Goal: Transaction & Acquisition: Purchase product/service

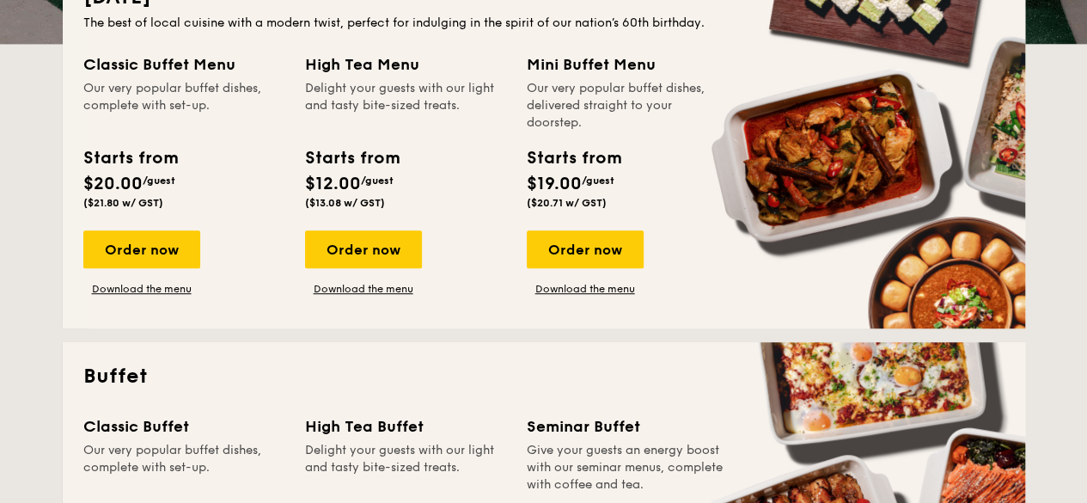
scroll to position [395, 0]
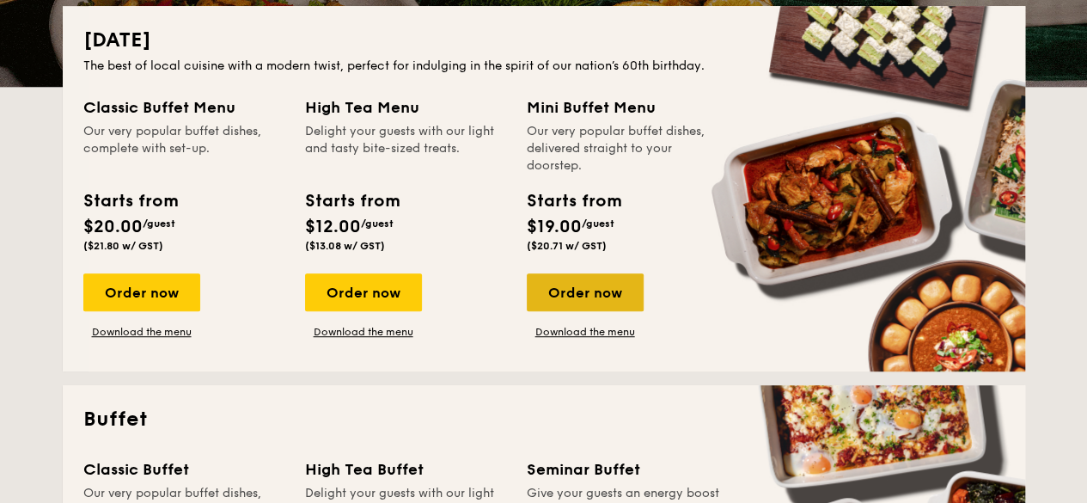
click at [583, 304] on div "Order now" at bounding box center [585, 292] width 117 height 38
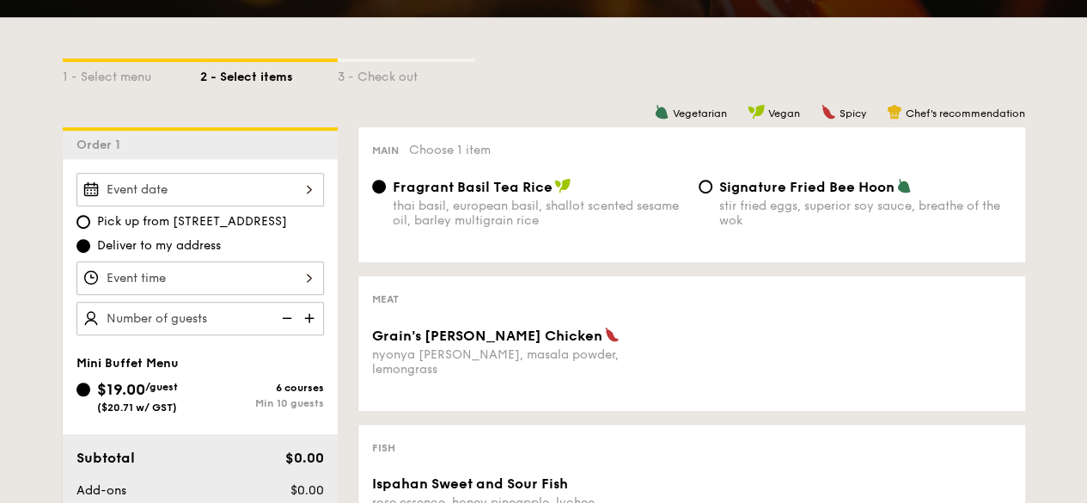
scroll to position [438, 0]
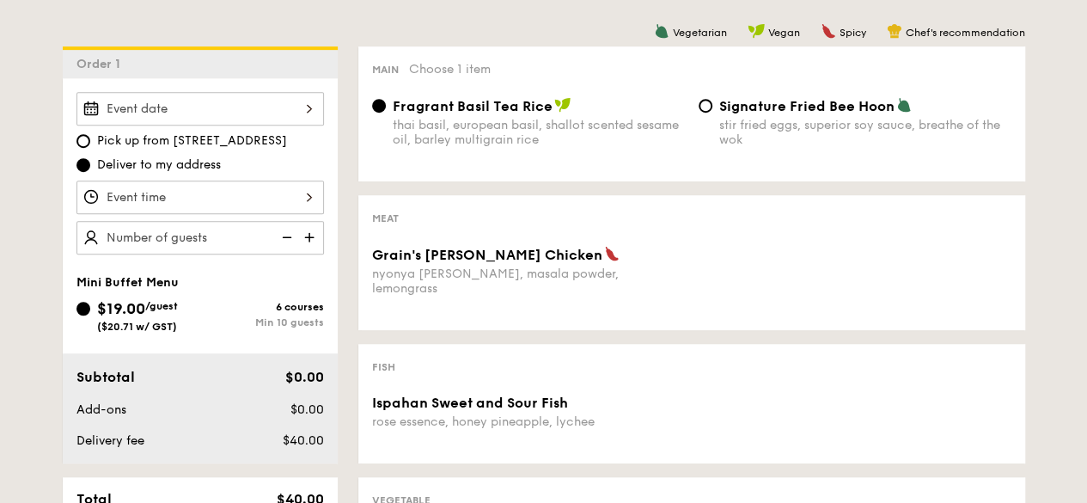
click at [469, 254] on span "Grain's [PERSON_NAME] Chicken" at bounding box center [487, 255] width 230 height 16
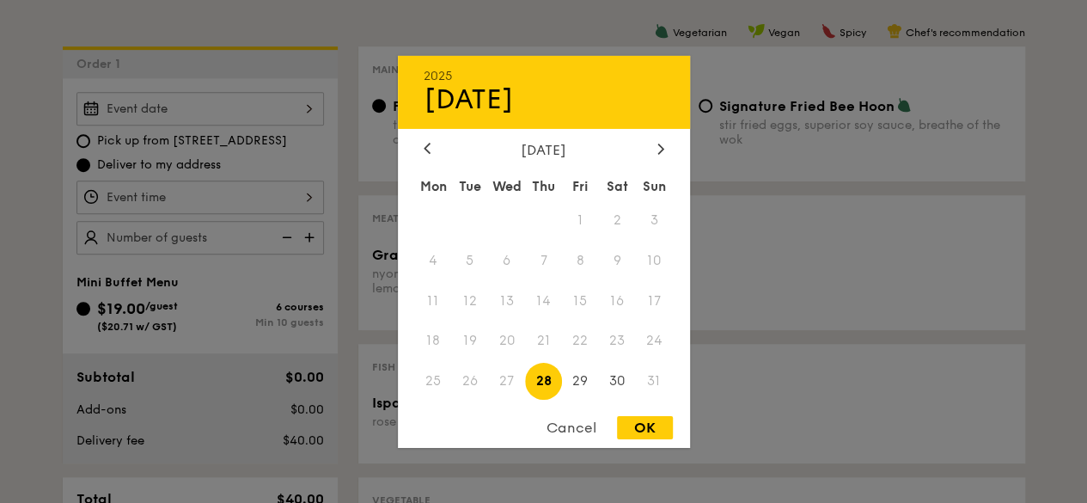
click at [229, 116] on div "2025 Aug [DATE] Tue Wed Thu Fri Sat Sun 1 2 3 4 5 6 7 8 9 10 11 12 13 14 15 16 …" at bounding box center [200, 109] width 248 height 34
click at [614, 382] on span "30" at bounding box center [617, 381] width 37 height 37
click at [652, 439] on div "OK" at bounding box center [645, 427] width 56 height 23
type input "[DATE]"
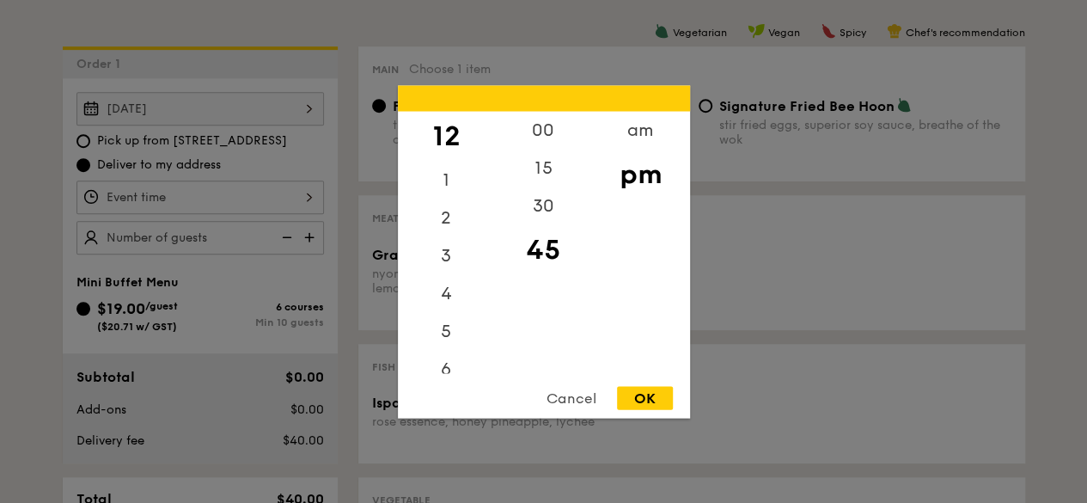
click at [272, 181] on div "12 1 2 3 4 5 6 7 8 9 10 11 00 15 30 45 am pm Cancel OK" at bounding box center [200, 197] width 248 height 34
click at [456, 331] on div "5" at bounding box center [446, 337] width 97 height 50
click at [633, 395] on div "OK" at bounding box center [645, 397] width 56 height 23
type input "5:45PM"
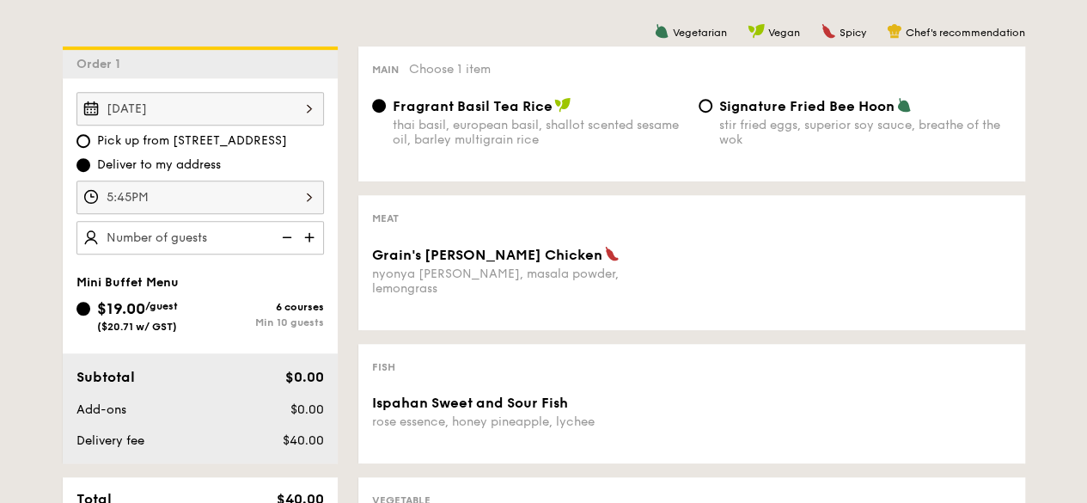
click at [313, 237] on img at bounding box center [311, 237] width 26 height 33
click at [292, 236] on img at bounding box center [285, 237] width 26 height 33
type input "10 guests"
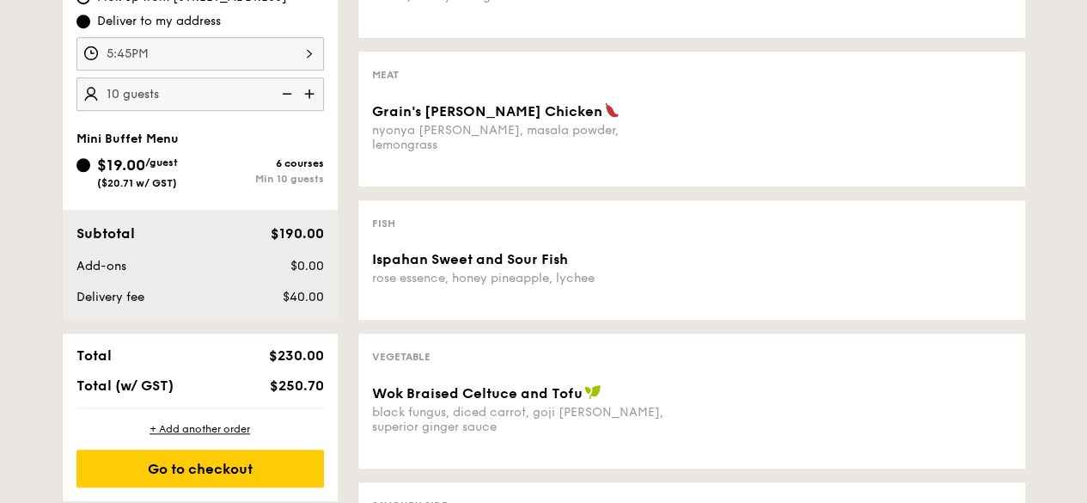
scroll to position [608, 0]
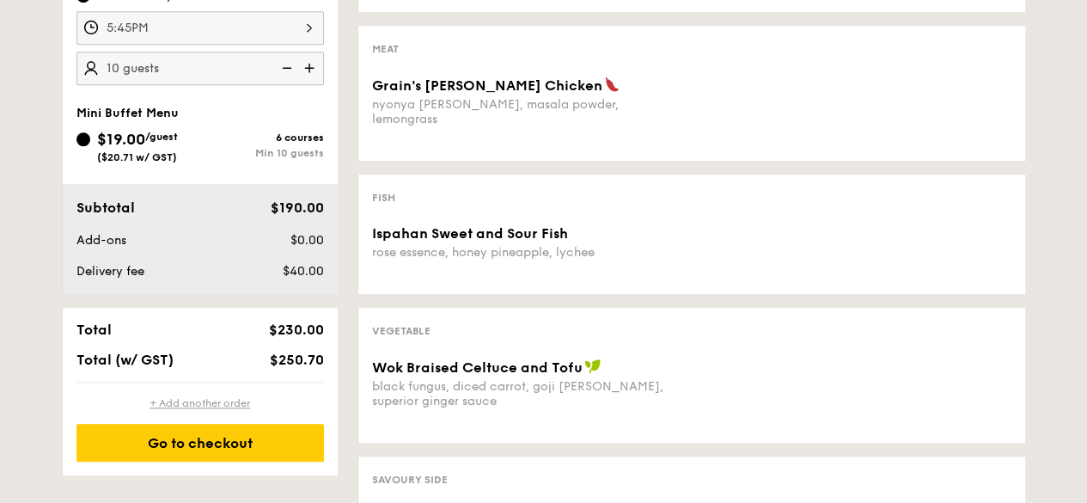
click at [228, 402] on div "+ Add another order" at bounding box center [200, 403] width 248 height 14
radio input "true"
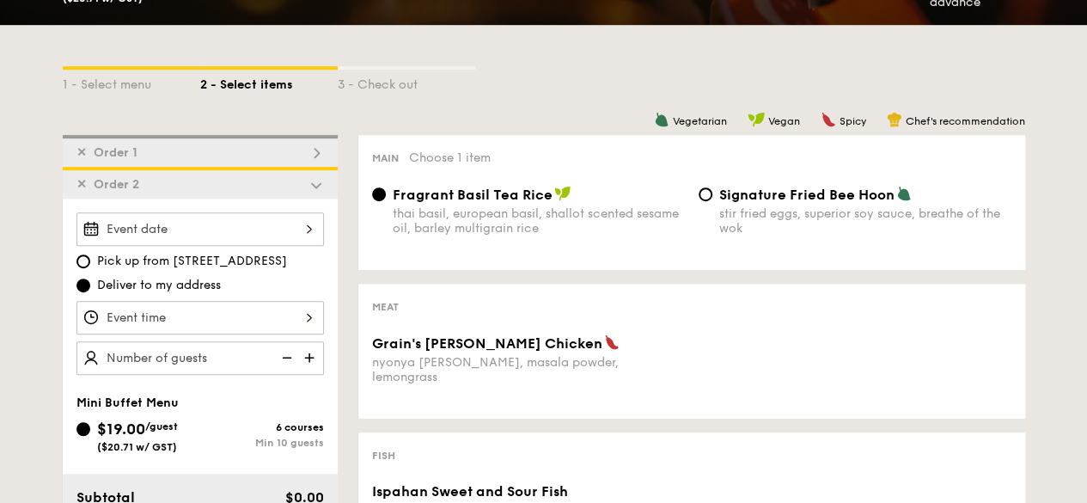
scroll to position [352, 0]
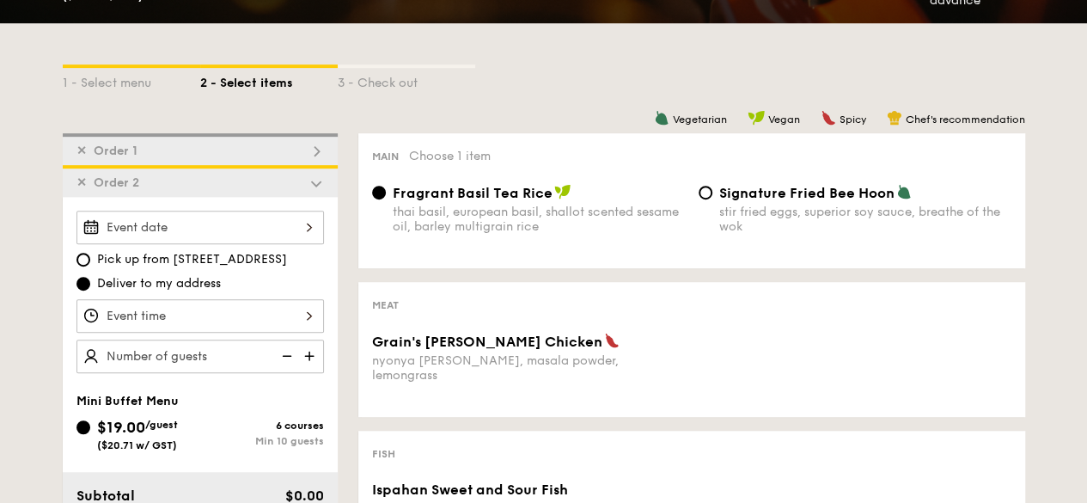
click at [77, 176] on span "✕" at bounding box center [81, 182] width 10 height 15
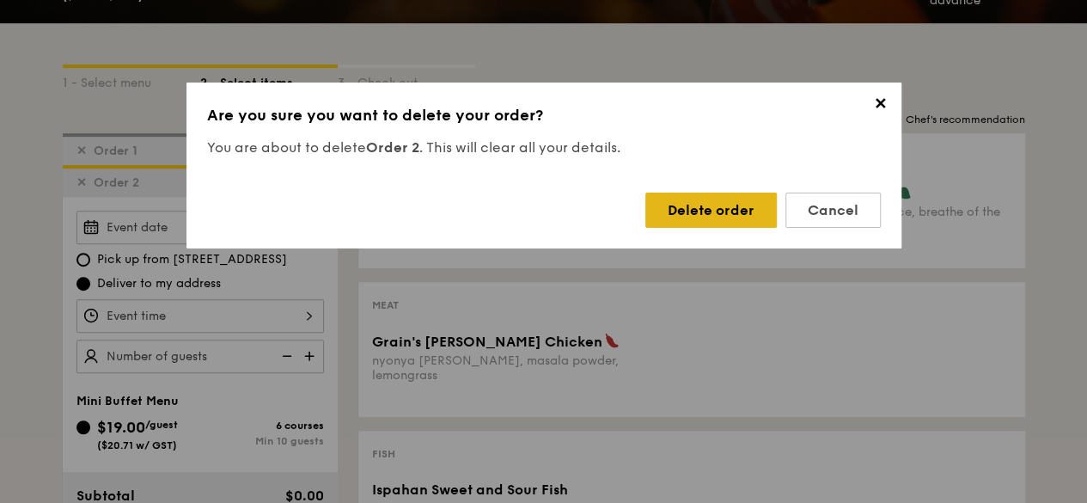
click at [694, 204] on div "Delete order" at bounding box center [711, 210] width 132 height 35
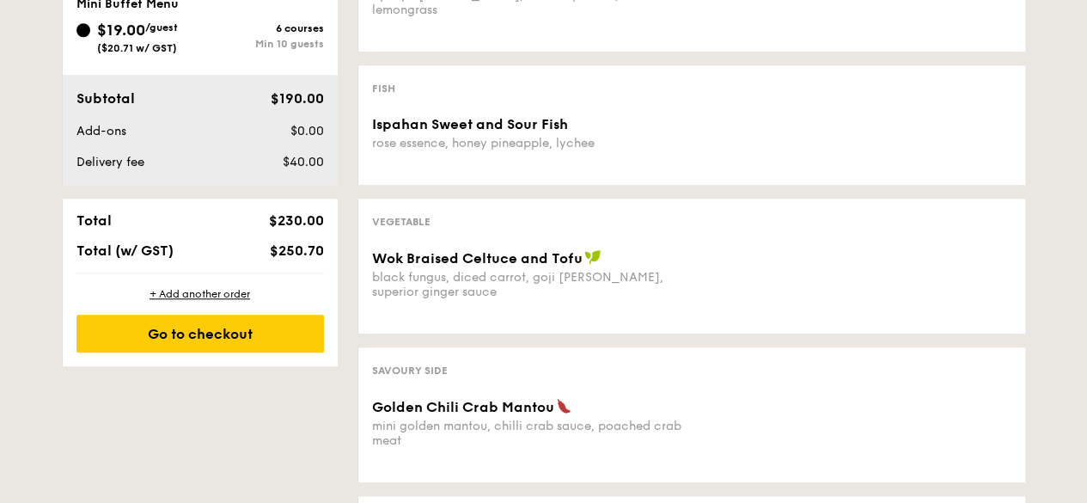
scroll to position [0, 0]
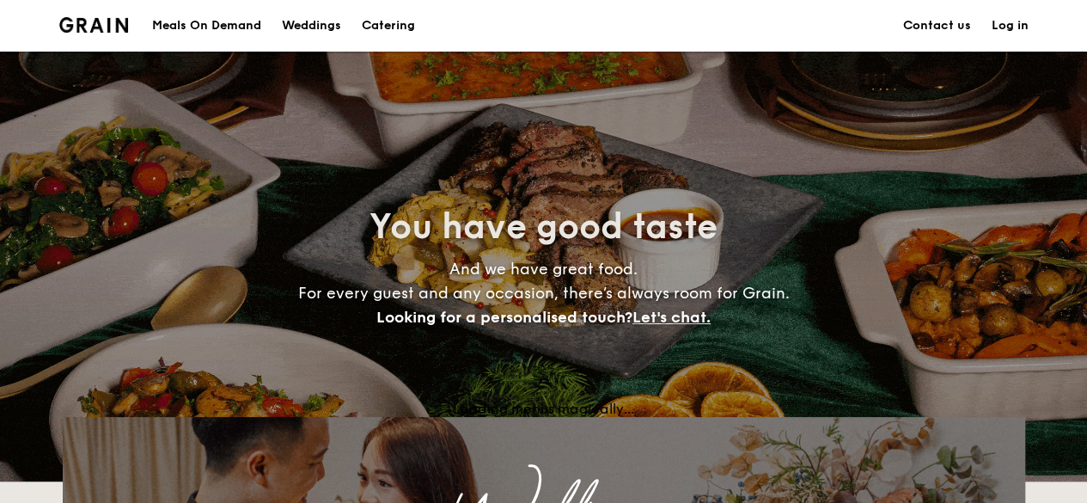
scroll to position [395, 0]
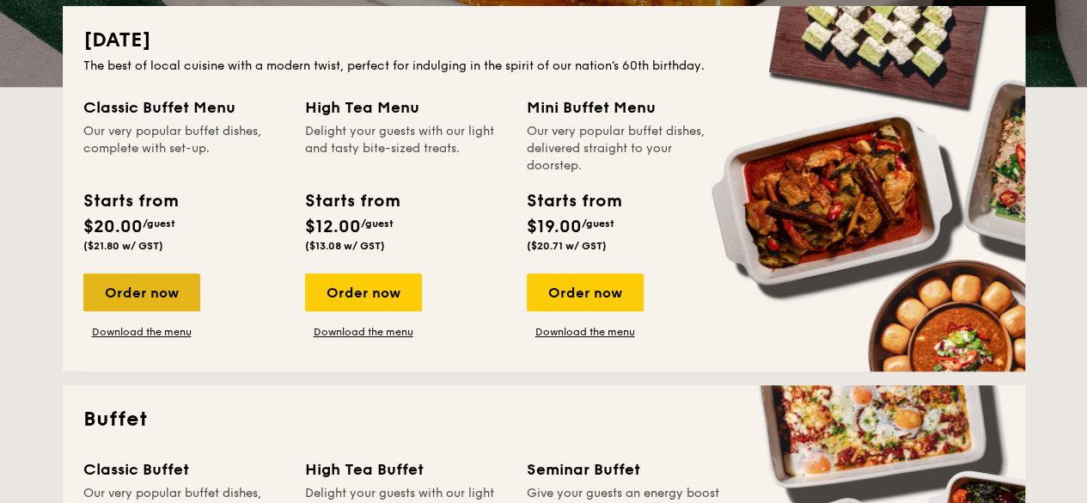
click at [186, 297] on div "Order now" at bounding box center [141, 292] width 117 height 38
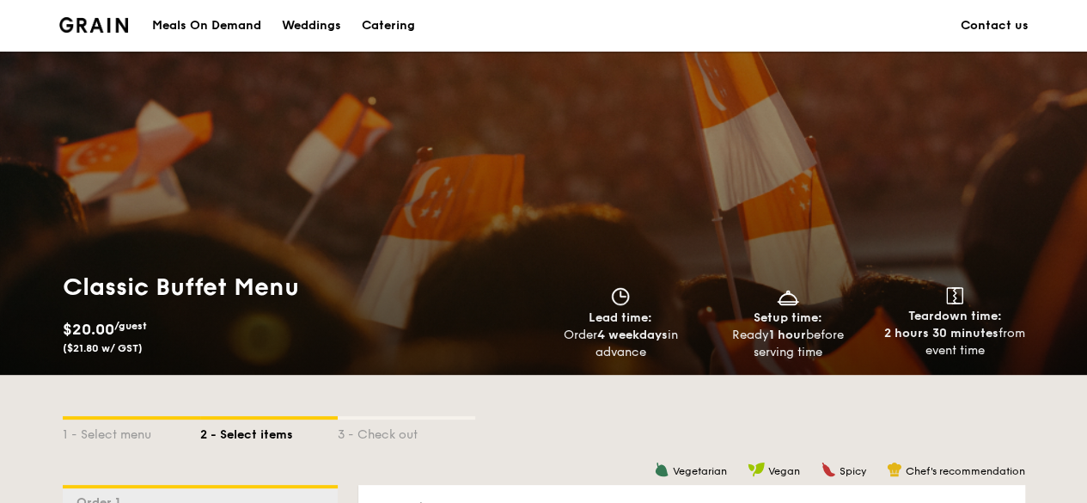
scroll to position [365, 0]
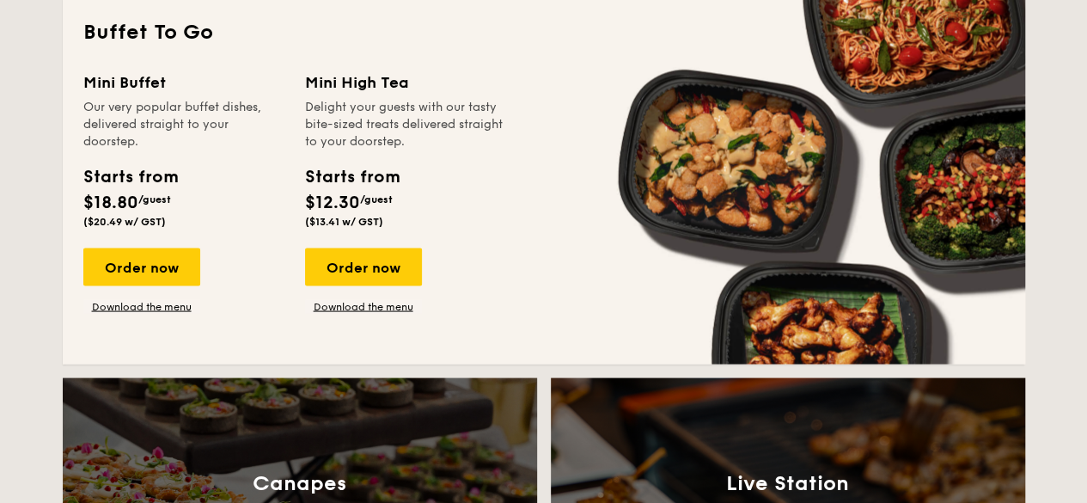
scroll to position [1540, 0]
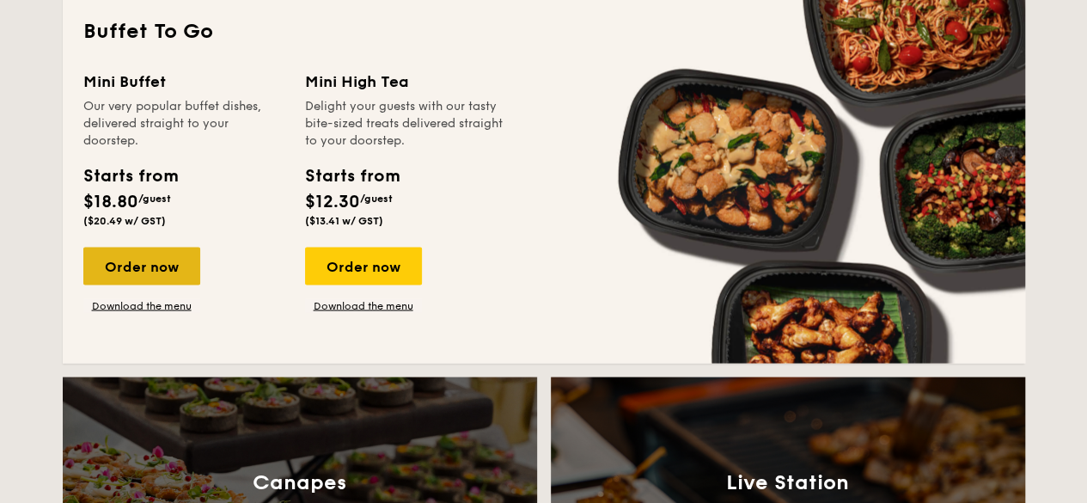
click at [132, 257] on div "Order now" at bounding box center [141, 266] width 117 height 38
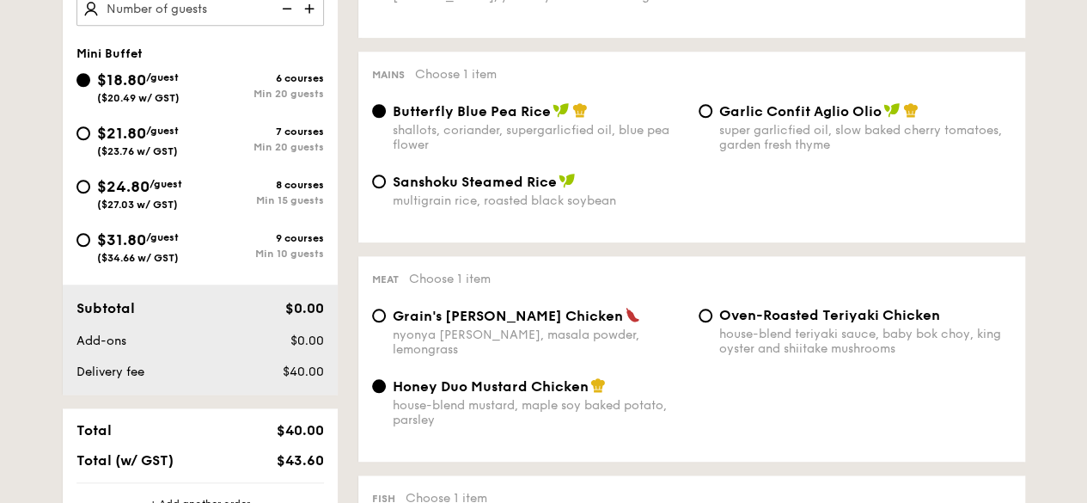
scroll to position [666, 0]
click at [130, 193] on span "$24.80" at bounding box center [123, 187] width 52 height 19
click at [90, 193] on input "$24.80 /guest ($27.03 w/ GST) 8 courses Min 15 guests" at bounding box center [83, 187] width 14 height 14
radio input "true"
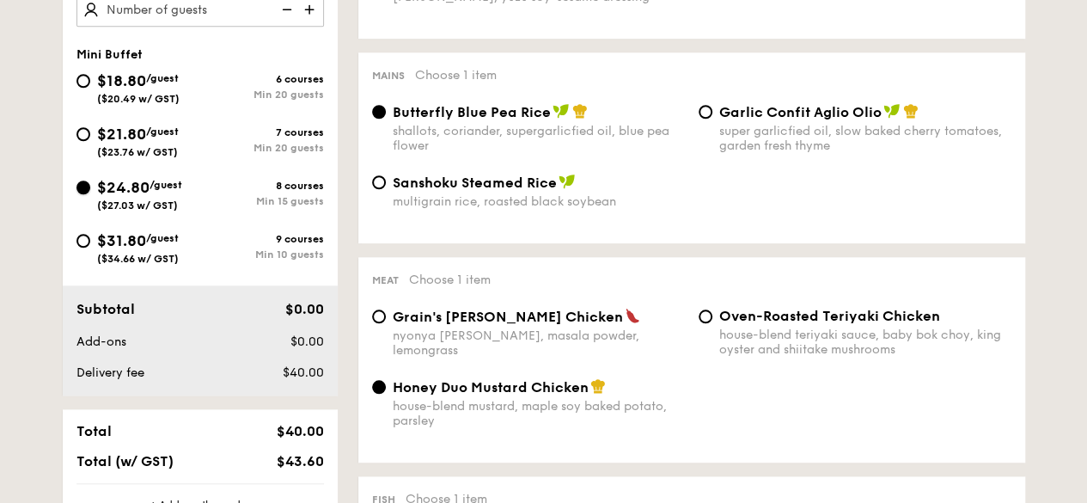
radio input "true"
radio input "false"
radio input "true"
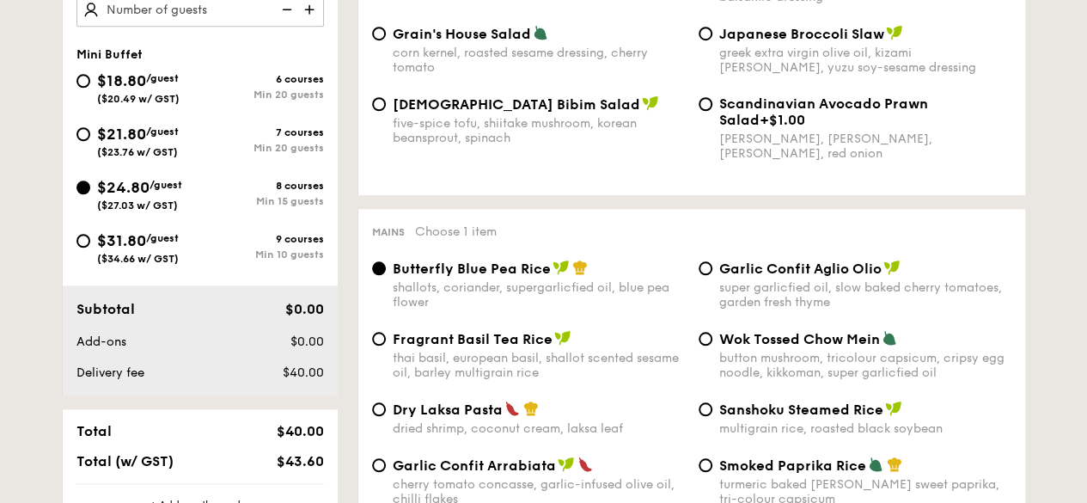
click at [124, 237] on span "$31.80" at bounding box center [121, 240] width 49 height 19
click at [90, 237] on input "$31.80 /guest ($34.66 w/ GST) 9 courses Min 10 guests" at bounding box center [83, 241] width 14 height 14
radio input "true"
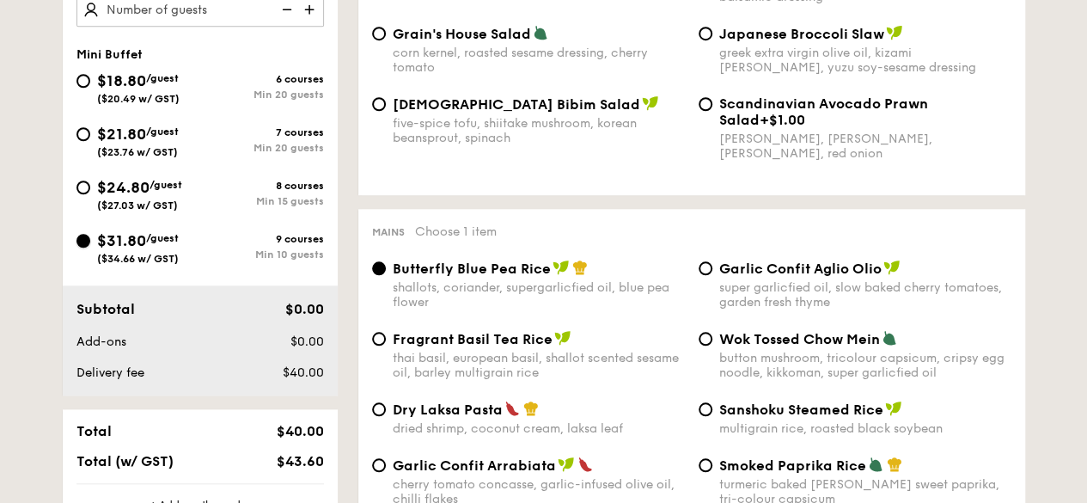
radio input "true"
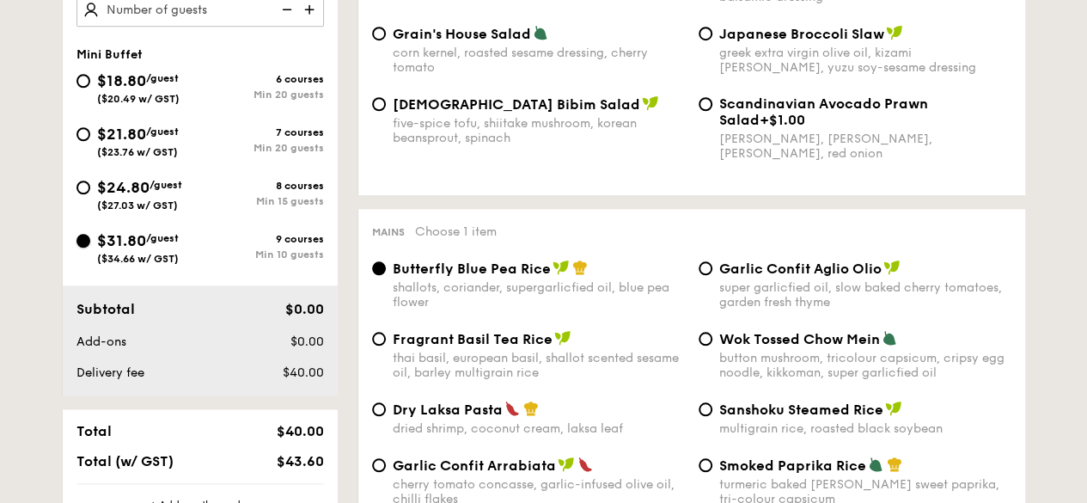
radio input "true"
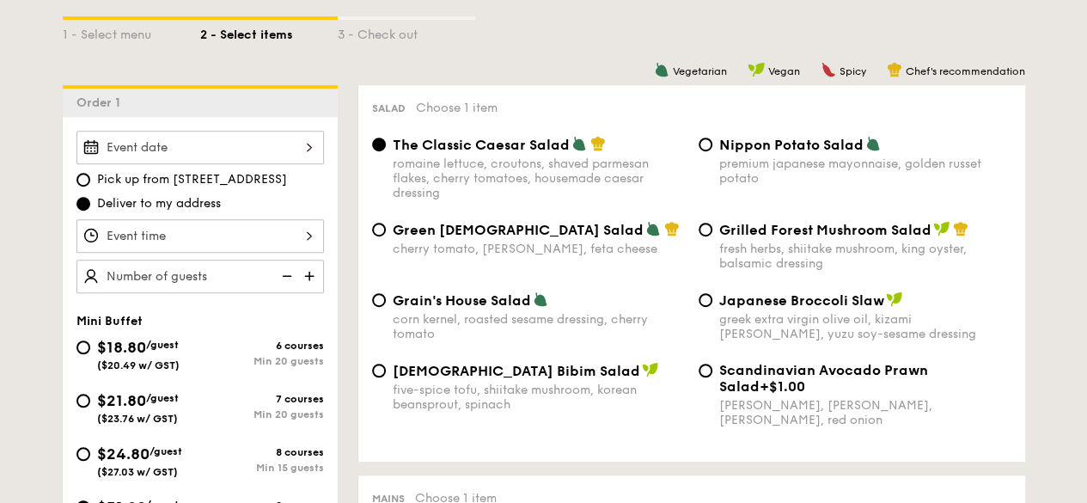
scroll to position [394, 0]
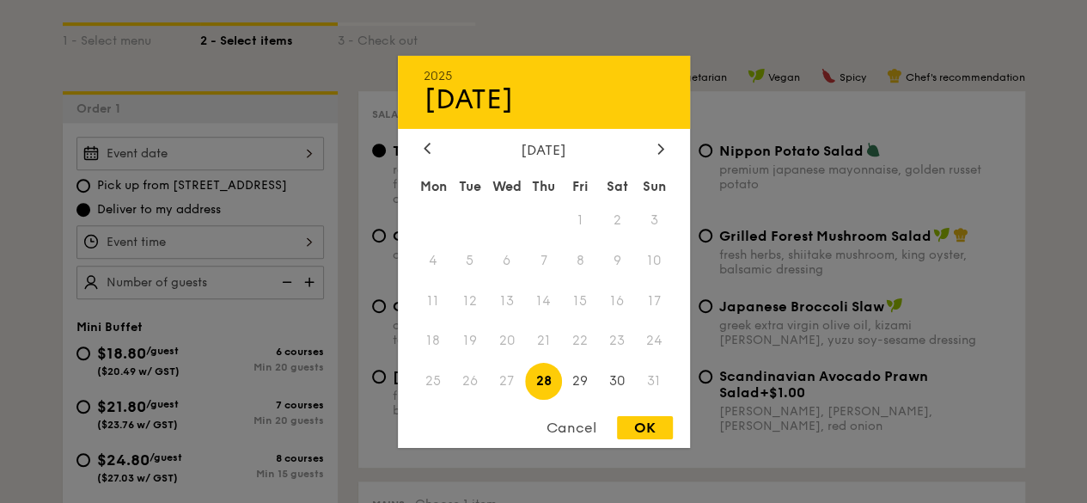
click at [297, 140] on div "2025 Aug [DATE] Tue Wed Thu Fri Sat Sun 1 2 3 4 5 6 7 8 9 10 11 12 13 14 15 16 …" at bounding box center [200, 154] width 248 height 34
click at [625, 370] on span "30" at bounding box center [617, 381] width 37 height 37
click at [647, 426] on div "OK" at bounding box center [645, 427] width 56 height 23
type input "[DATE]"
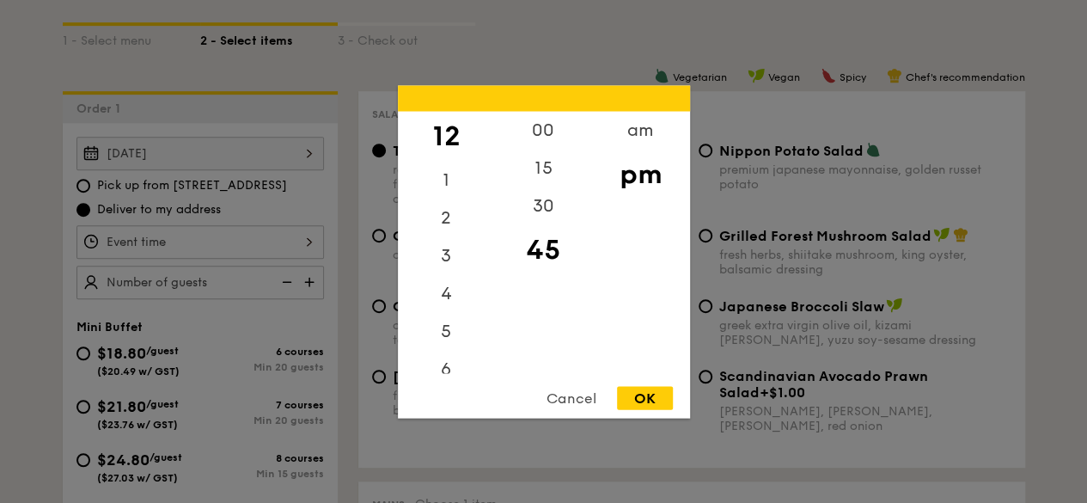
click at [191, 240] on div "12 1 2 3 4 5 6 7 8 9 10 11 00 15 30 45 am pm Cancel OK" at bounding box center [200, 242] width 248 height 34
click at [440, 231] on div "5" at bounding box center [446, 229] width 97 height 50
click at [667, 396] on div "OK" at bounding box center [645, 397] width 56 height 23
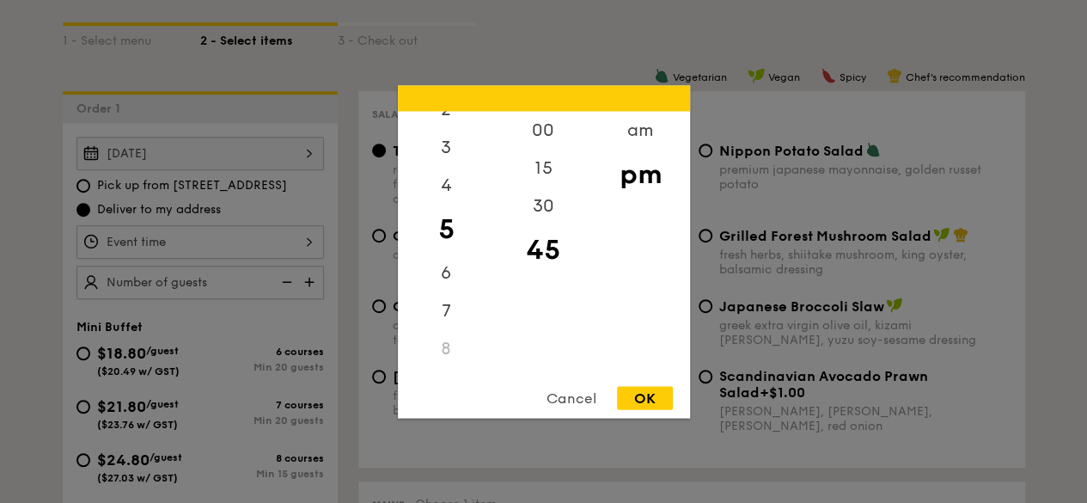
type input "5:45PM"
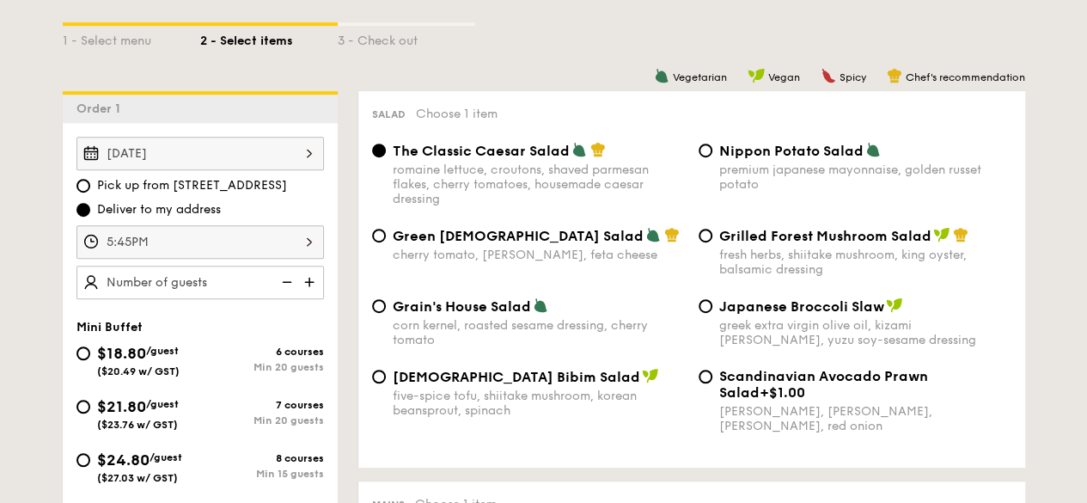
click at [308, 284] on img at bounding box center [311, 282] width 26 height 33
type input "10 guests"
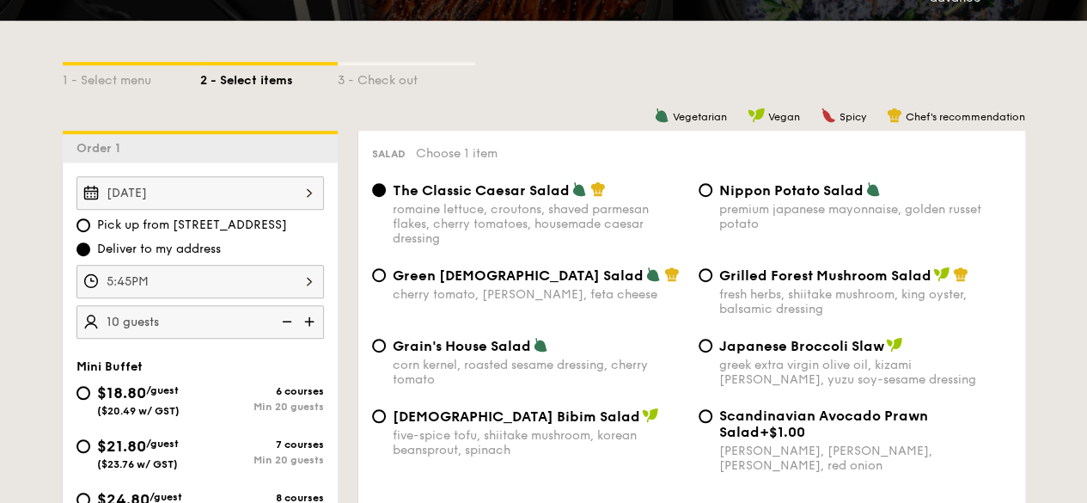
scroll to position [352, 0]
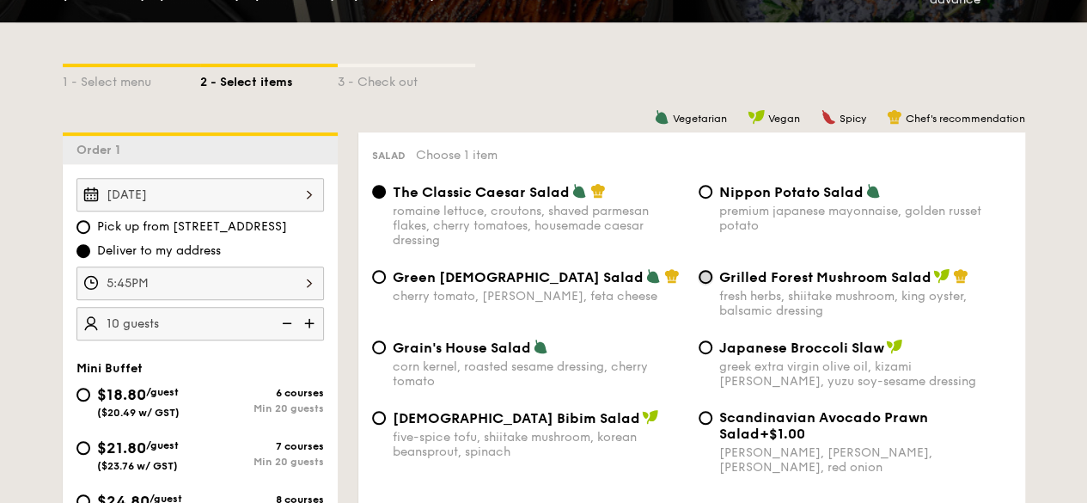
click at [707, 272] on input "Grilled Forest Mushroom Salad fresh herbs, shiitake mushroom, king oyster, bals…" at bounding box center [706, 277] width 14 height 14
radio input "true"
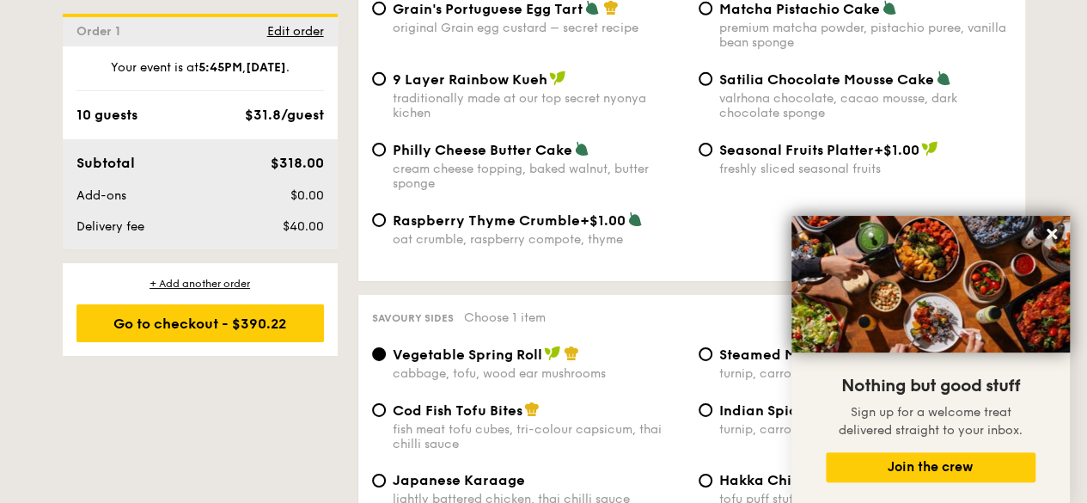
scroll to position [2734, 0]
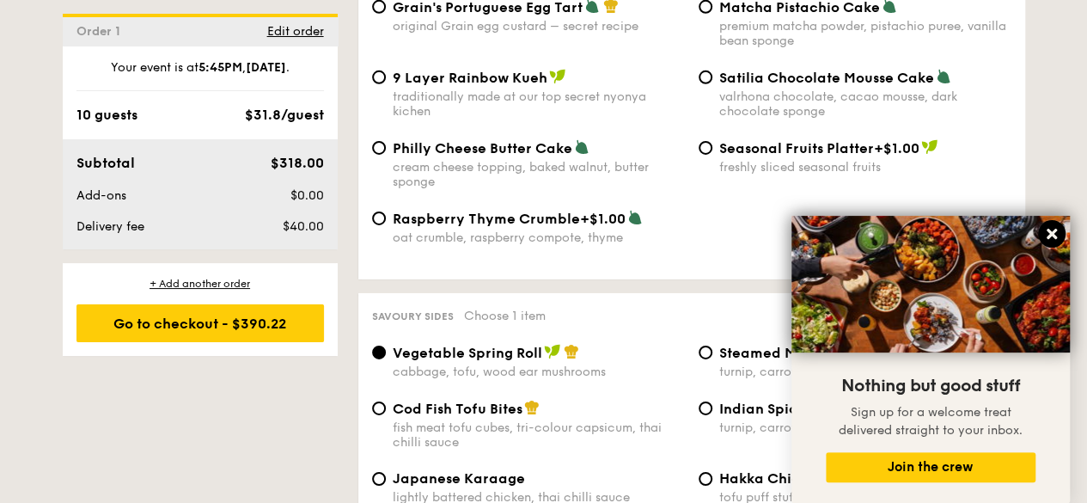
click at [1040, 229] on button at bounding box center [1052, 234] width 28 height 28
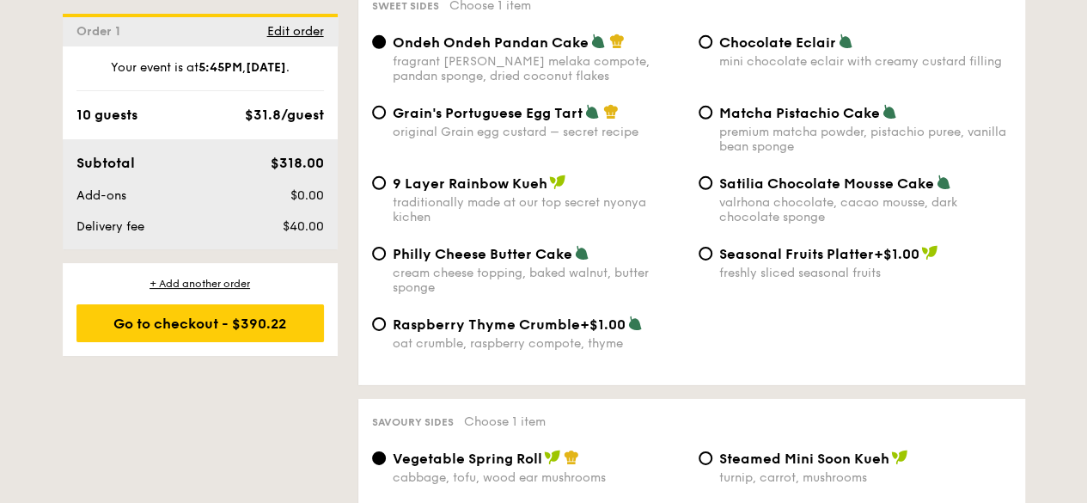
scroll to position [2469, 0]
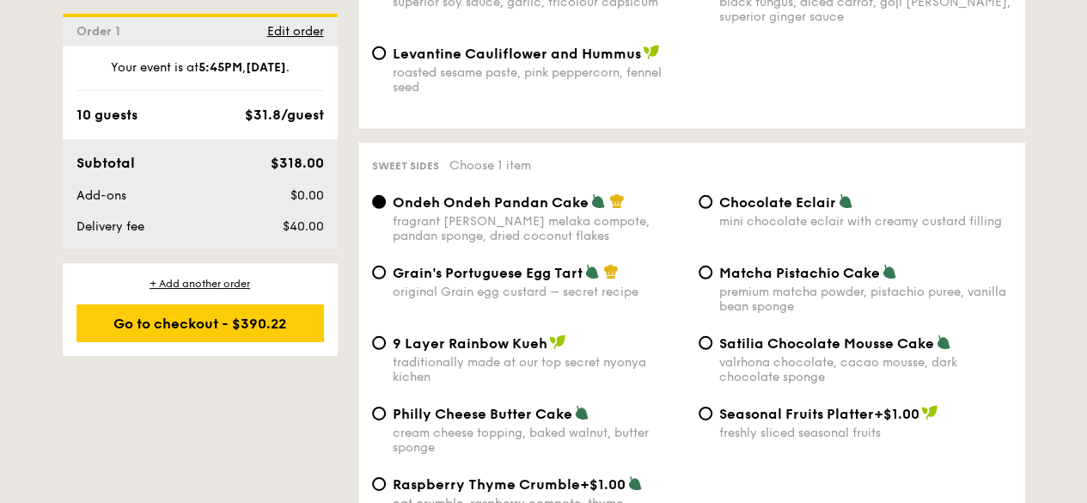
click at [746, 284] on div "premium matcha powder, pistachio puree, vanilla bean sponge" at bounding box center [865, 298] width 292 height 29
click at [713, 279] on input "Matcha Pistachio Cake premium matcha powder, pistachio puree, vanilla bean spon…" at bounding box center [706, 273] width 14 height 14
radio input "true"
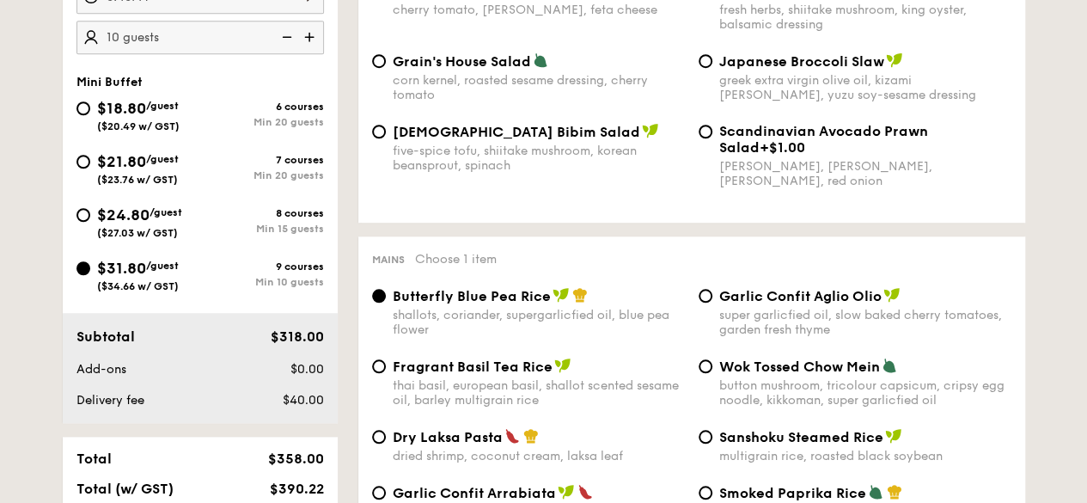
scroll to position [484, 0]
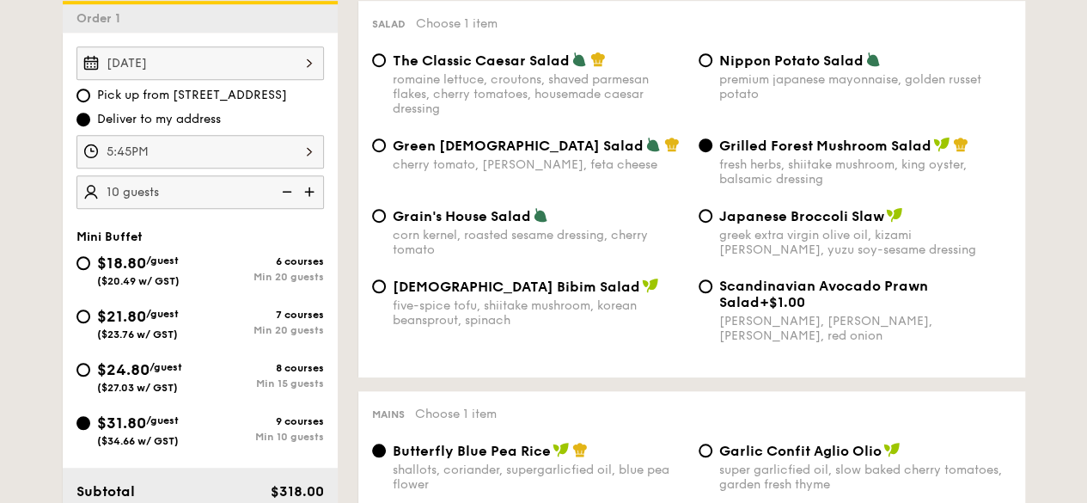
click at [450, 152] on span "Green [DEMOGRAPHIC_DATA] Salad" at bounding box center [518, 146] width 251 height 16
click at [386, 152] on input "Green Goddess Salad cherry tomato, [PERSON_NAME], feta cheese" at bounding box center [379, 145] width 14 height 14
radio input "true"
click at [773, 142] on span "Grilled Forest Mushroom Salad" at bounding box center [825, 146] width 212 height 16
click at [713, 142] on input "Grilled Forest Mushroom Salad fresh herbs, shiitake mushroom, king oyster, bals…" at bounding box center [706, 145] width 14 height 14
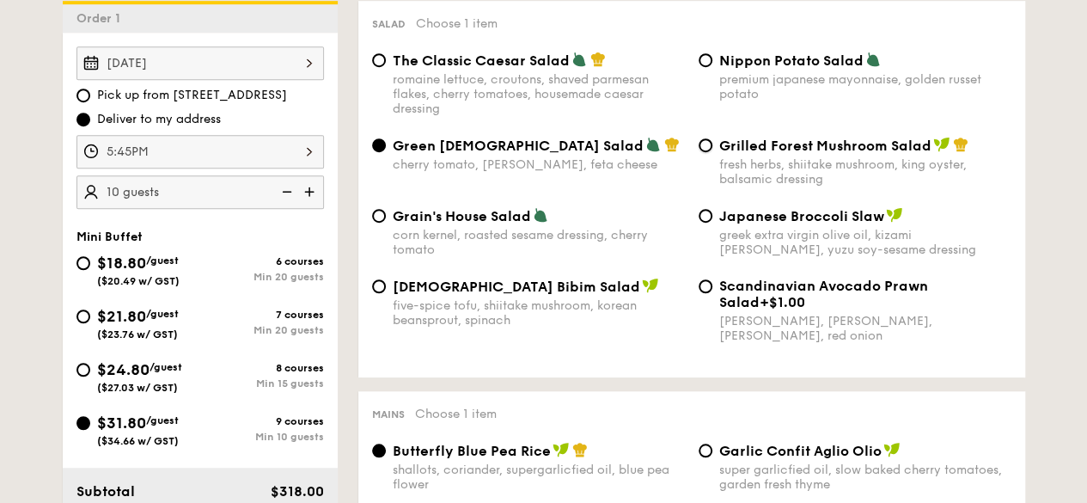
radio input "true"
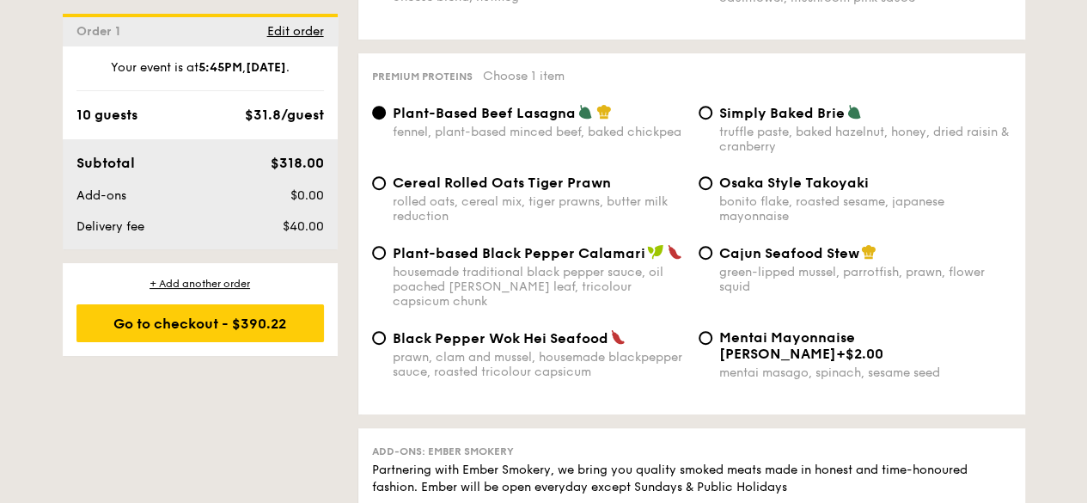
scroll to position [3626, 0]
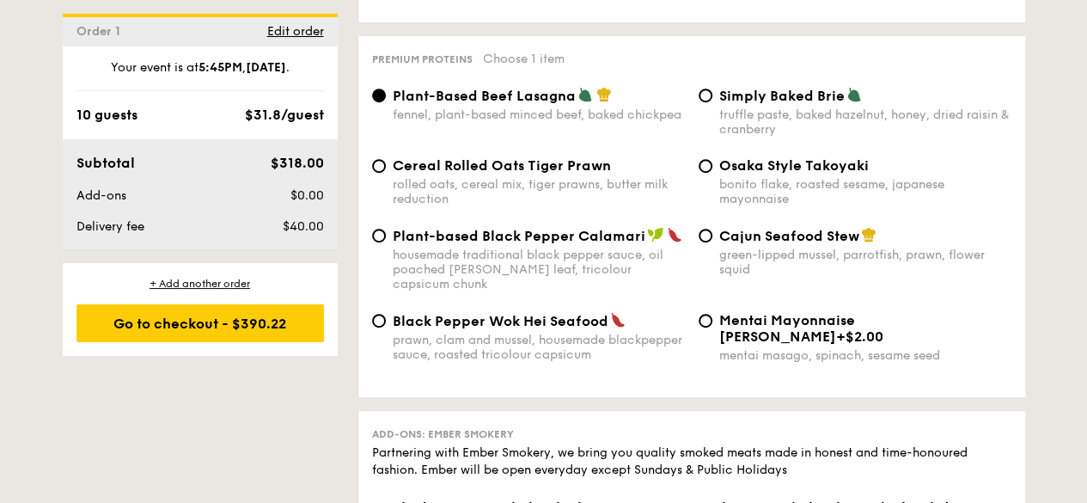
click at [741, 107] on div "truffle paste, baked hazelnut, honey, dried raisin & cranberry" at bounding box center [865, 121] width 292 height 29
click at [713, 102] on input "Simply Baked Brie truffle paste, baked hazelnut, honey, dried raisin & cranberry" at bounding box center [706, 96] width 14 height 14
radio input "true"
click at [567, 177] on div "rolled oats, cereal mix, tiger prawns, butter milk reduction" at bounding box center [539, 191] width 292 height 29
click at [386, 173] on input "Cereal Rolled Oats Tiger Prawn rolled oats, cereal mix, tiger prawns, butter mi…" at bounding box center [379, 166] width 14 height 14
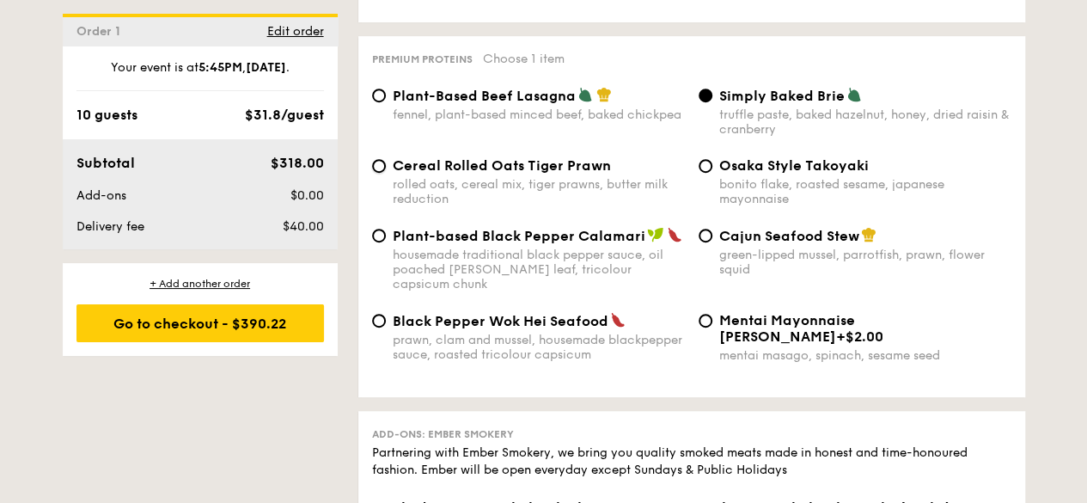
radio input "true"
click at [700, 159] on input "Osaka Style Takoyaki bonito flake, roasted sesame, japanese mayonnaise" at bounding box center [706, 166] width 14 height 14
radio input "true"
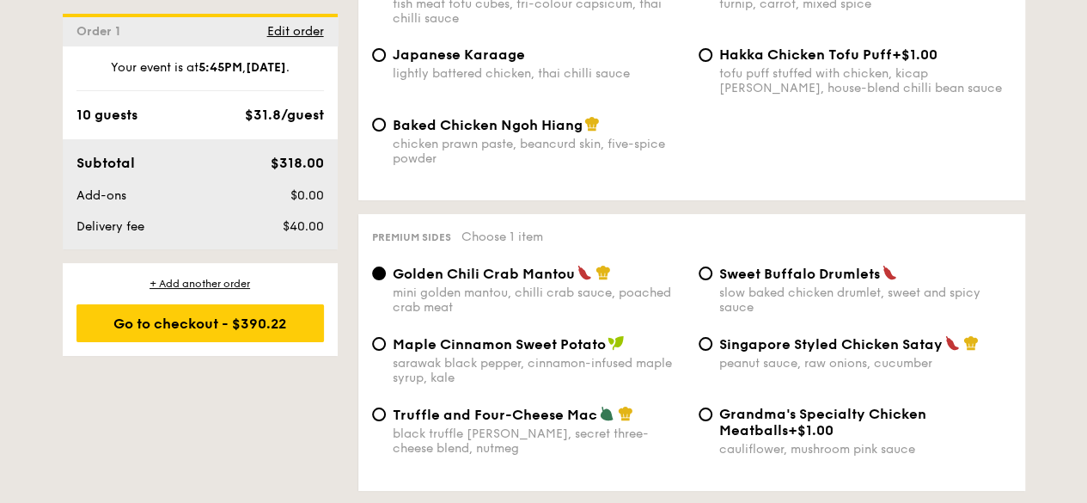
scroll to position [3155, 0]
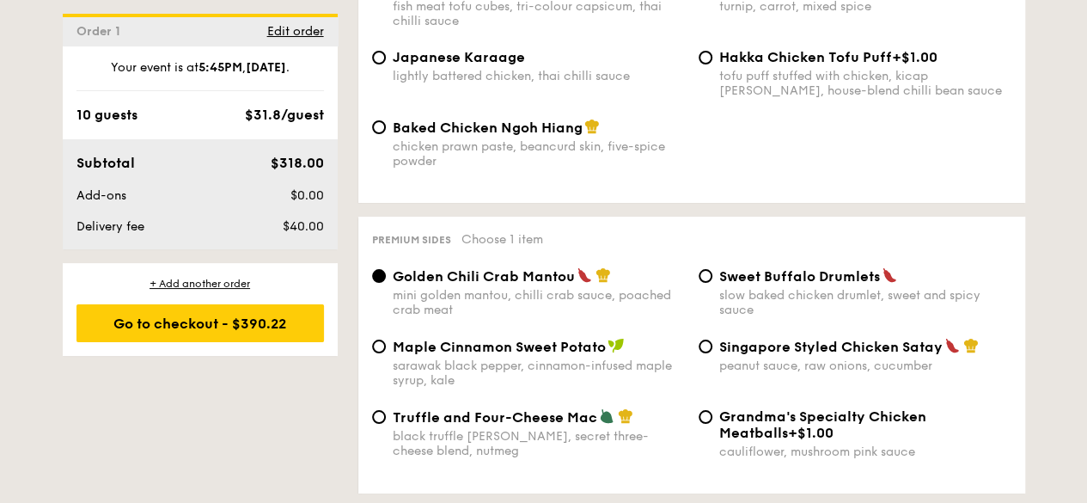
click at [743, 339] on span "Singapore Styled Chicken Satay" at bounding box center [830, 347] width 223 height 16
click at [713, 340] on input "Singapore Styled Chicken Satay peanut sauce, raw onions, cucumber" at bounding box center [706, 347] width 14 height 14
radio input "true"
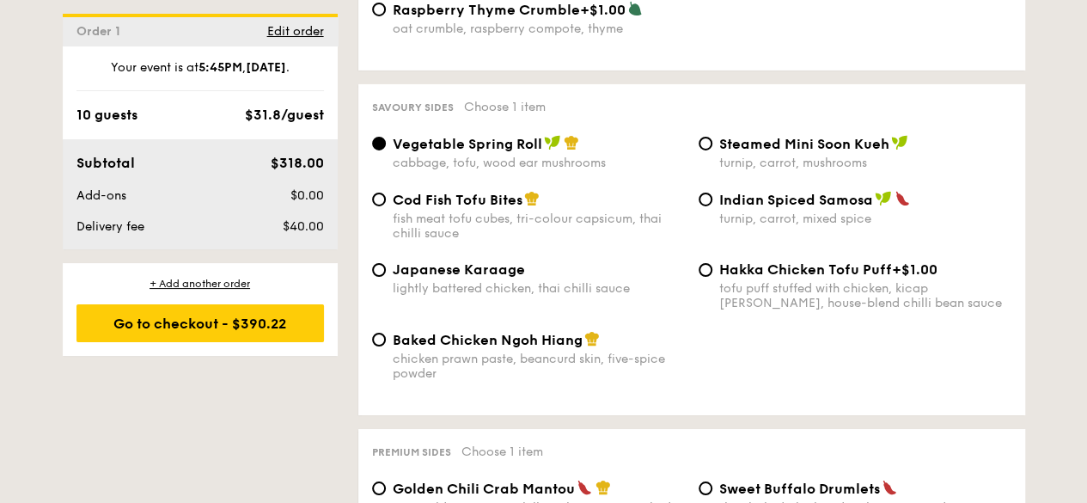
scroll to position [2944, 0]
click at [704, 266] on input "Hakka Chicken Tofu Puff +$1.00 tofu puff stuffed with chicken, kicap [PERSON_NA…" at bounding box center [706, 269] width 14 height 14
radio input "true"
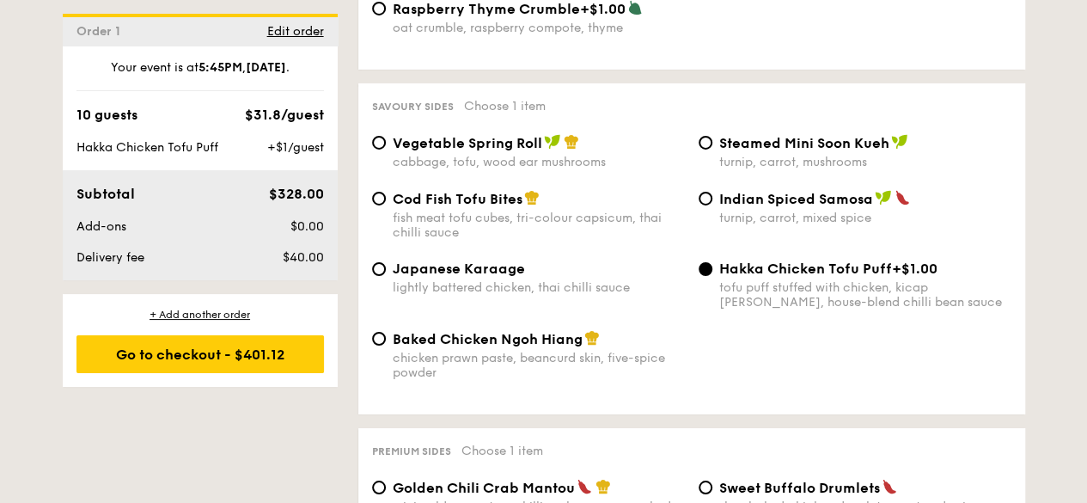
click at [499, 155] on div "cabbage, tofu, wood ear mushrooms" at bounding box center [539, 162] width 292 height 15
click at [386, 150] on input "Vegetable Spring Roll cabbage, tofu, wood ear mushrooms" at bounding box center [379, 143] width 14 height 14
radio input "true"
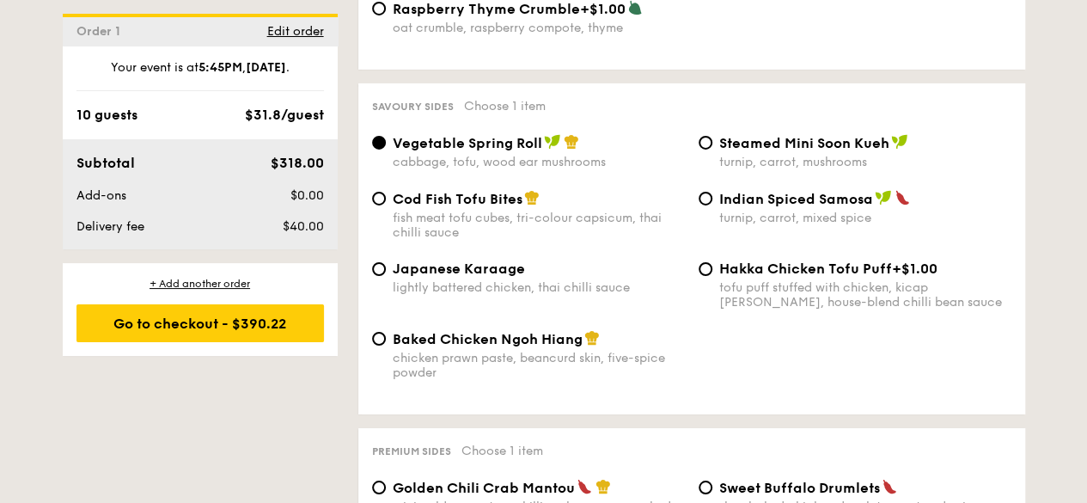
click at [461, 331] on span "Baked Chicken Ngoh Hiang" at bounding box center [488, 339] width 190 height 16
click at [386, 332] on input "Baked Chicken Ngoh Hiang chicken prawn paste, beancurd skin, five-spice powder" at bounding box center [379, 339] width 14 height 14
radio input "true"
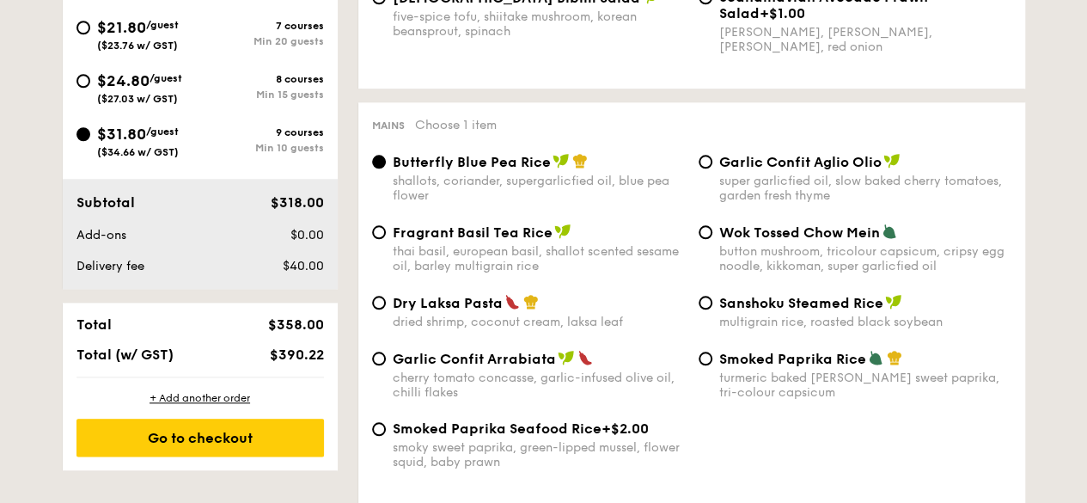
scroll to position [774, 0]
click at [474, 248] on div "thai basil, european basil, shallot scented sesame oil, barley multigrain rice" at bounding box center [539, 257] width 292 height 29
click at [386, 238] on input "Fragrant Basil Tea Rice thai basil, european basil, shallot scented sesame oil,…" at bounding box center [379, 231] width 14 height 14
radio input "true"
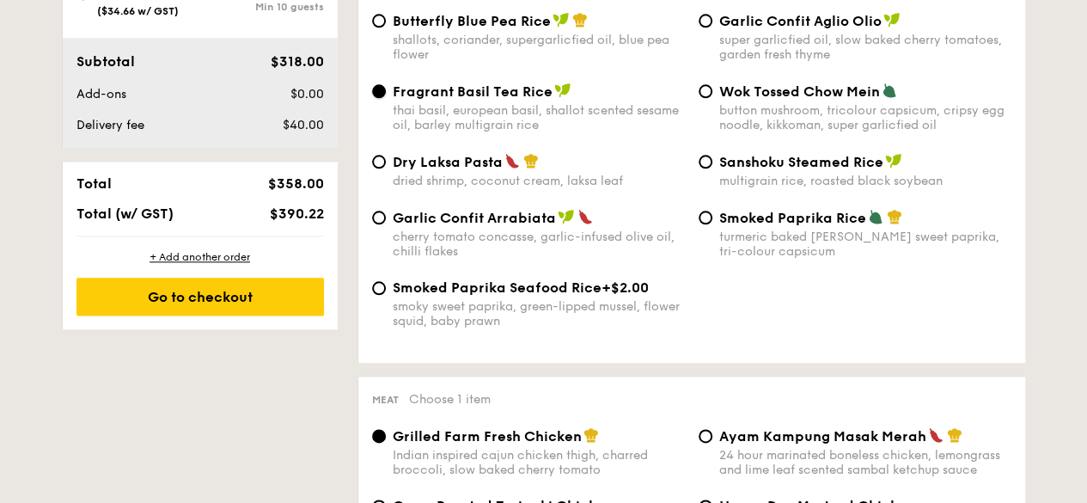
scroll to position [915, 0]
click at [779, 169] on span "Sanshoku Steamed Rice" at bounding box center [801, 161] width 164 height 16
click at [713, 168] on input "Sanshoku Steamed Rice multigrain rice, roasted black soybean" at bounding box center [706, 161] width 14 height 14
radio input "true"
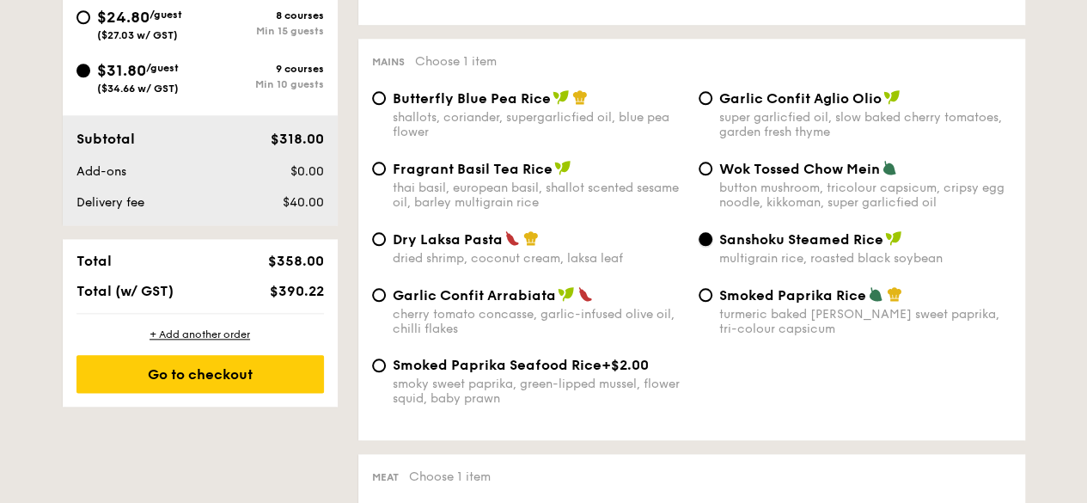
scroll to position [829, 0]
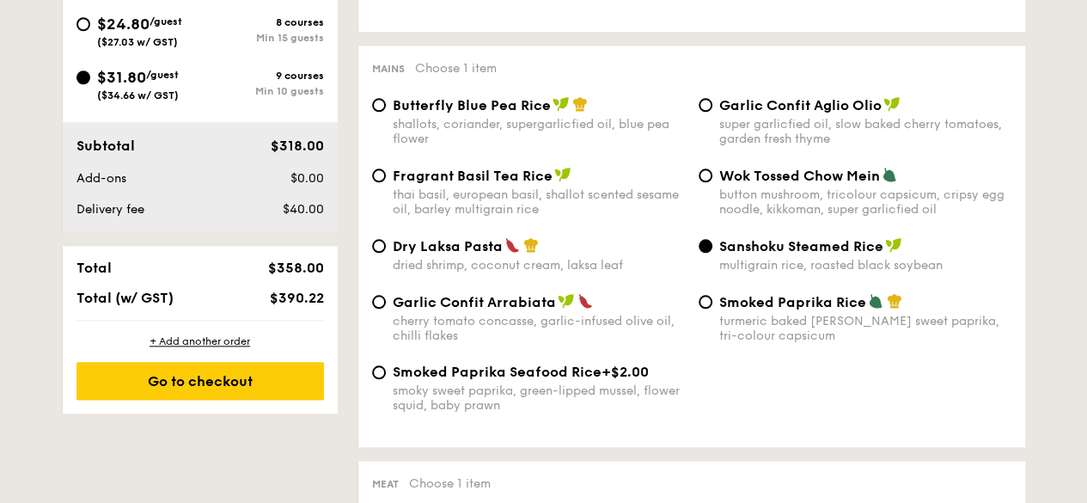
click at [547, 113] on span "Butterfly Blue Pea Rice" at bounding box center [472, 105] width 158 height 16
click at [386, 112] on input "Butterfly Blue Pea Rice shallots, coriander, supergarlicfied oil, blue pea flow…" at bounding box center [379, 105] width 14 height 14
radio input "true"
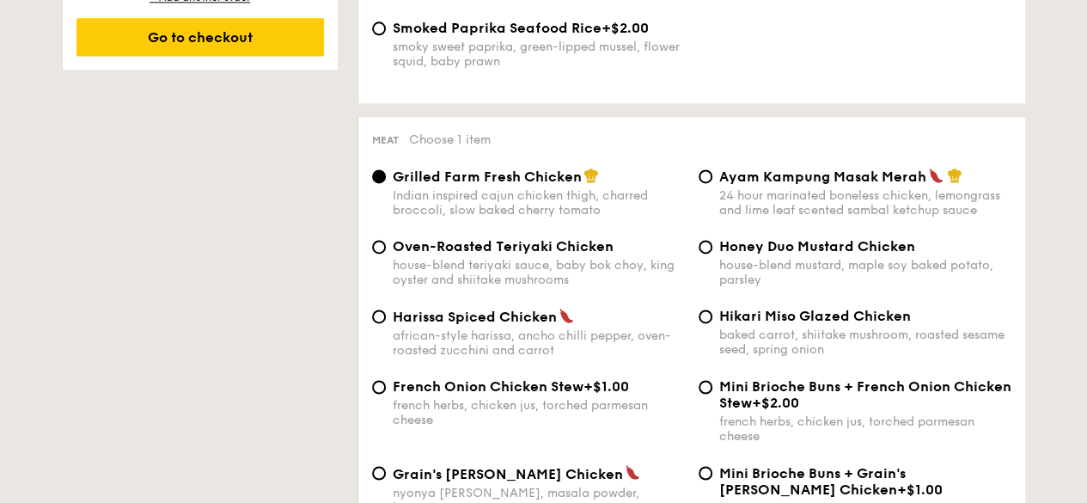
scroll to position [1172, 0]
